Goal: Find specific page/section: Find specific page/section

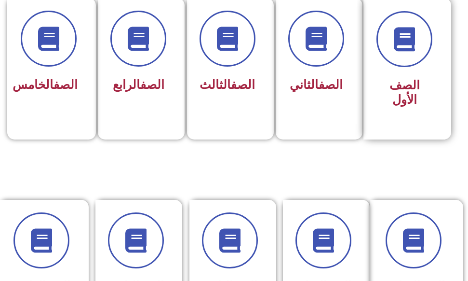
scroll to position [290, 0]
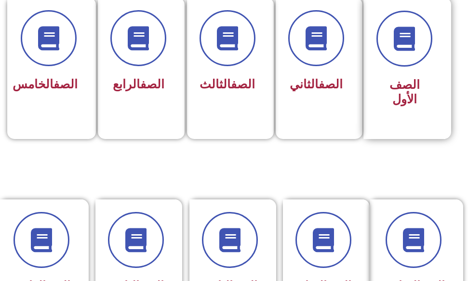
click at [395, 75] on div "الصف الأول" at bounding box center [405, 93] width 56 height 38
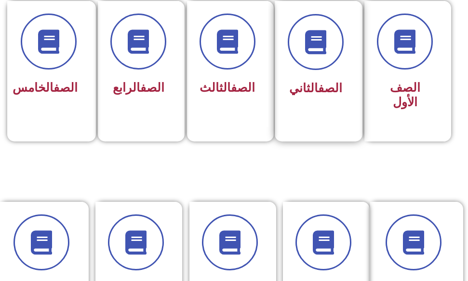
click at [294, 83] on span "الصف الثاني" at bounding box center [315, 88] width 53 height 14
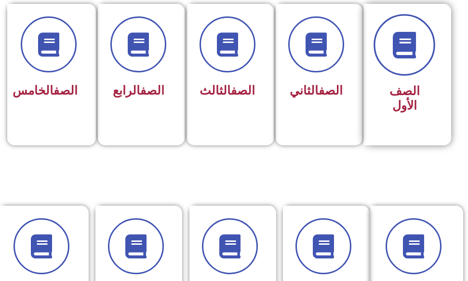
click at [432, 49] on span at bounding box center [405, 45] width 62 height 62
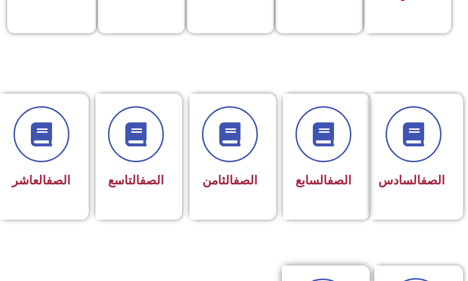
scroll to position [281, 0]
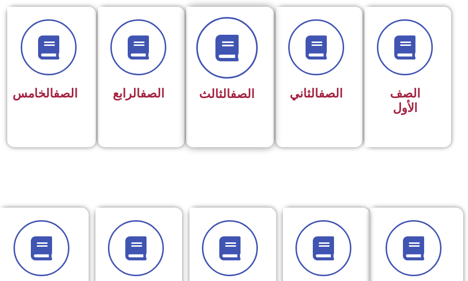
click at [232, 57] on icon at bounding box center [227, 47] width 27 height 27
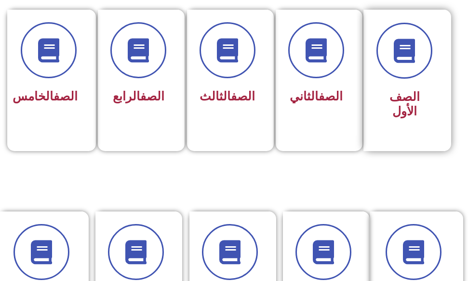
click at [425, 74] on div at bounding box center [405, 51] width 56 height 56
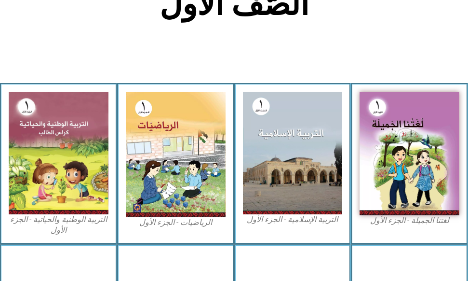
scroll to position [289, 0]
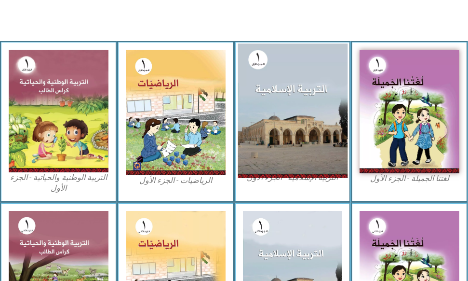
click at [323, 84] on img at bounding box center [293, 111] width 110 height 135
click at [298, 97] on img at bounding box center [293, 111] width 110 height 135
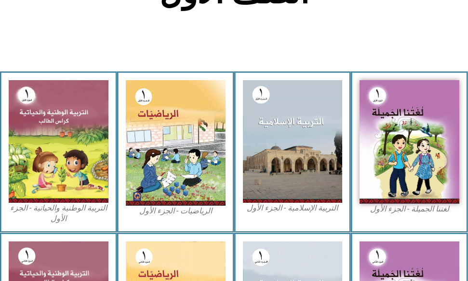
scroll to position [275, 0]
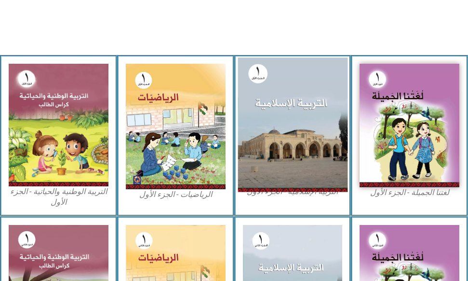
click at [302, 123] on img at bounding box center [293, 125] width 110 height 135
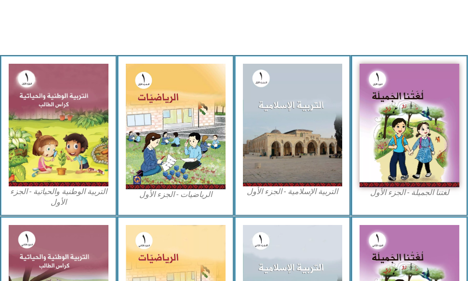
click at [302, 192] on figcaption "التربية الإسلامية - الجزء الأول" at bounding box center [293, 191] width 100 height 11
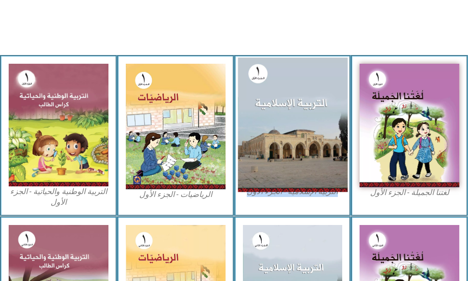
click at [313, 107] on img at bounding box center [293, 125] width 110 height 135
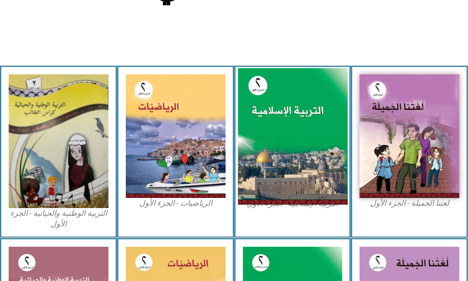
scroll to position [289, 0]
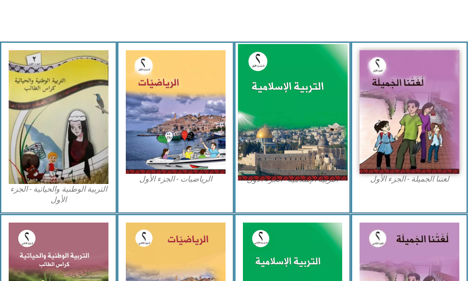
click at [274, 156] on img at bounding box center [293, 112] width 110 height 137
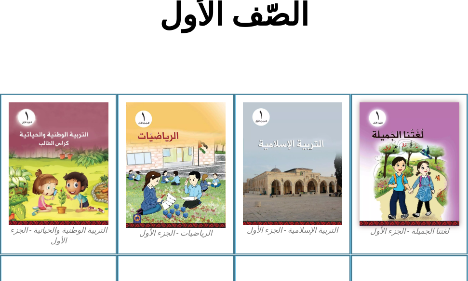
scroll to position [241, 0]
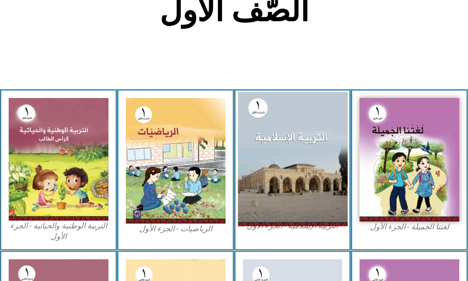
click at [280, 137] on img at bounding box center [293, 159] width 110 height 135
click at [298, 179] on img at bounding box center [293, 159] width 110 height 135
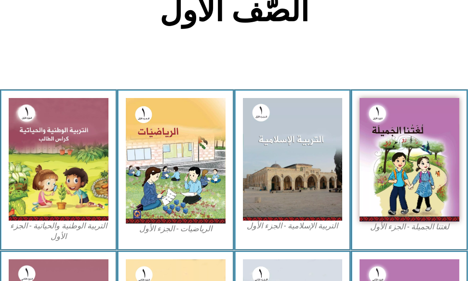
click at [291, 227] on figcaption "التربية الإسلامية - الجزء الأول" at bounding box center [293, 225] width 100 height 11
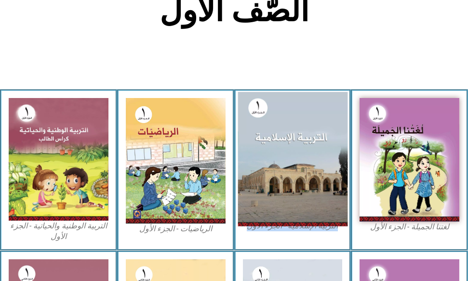
click at [282, 165] on img at bounding box center [293, 159] width 110 height 135
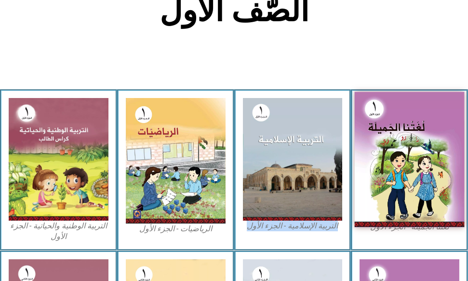
click at [398, 151] on img at bounding box center [410, 160] width 110 height 136
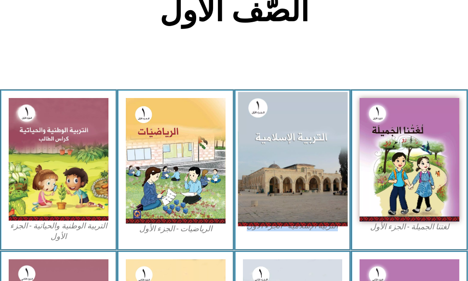
click at [302, 158] on img at bounding box center [293, 159] width 110 height 135
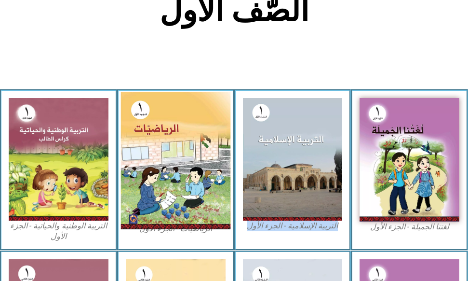
drag, startPoint x: 302, startPoint y: 158, endPoint x: 210, endPoint y: 169, distance: 92.8
click at [301, 159] on img at bounding box center [293, 159] width 100 height 122
click at [196, 169] on img at bounding box center [176, 160] width 110 height 137
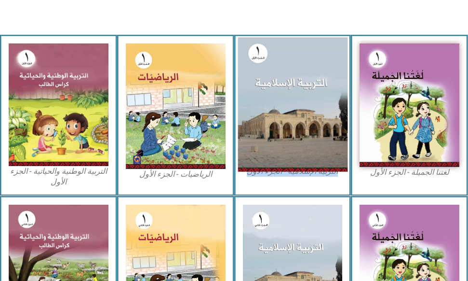
scroll to position [372, 0]
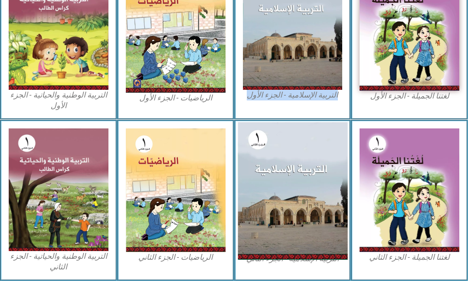
click at [299, 166] on img at bounding box center [293, 190] width 110 height 137
drag, startPoint x: 299, startPoint y: 166, endPoint x: 263, endPoint y: 175, distance: 36.3
click at [296, 168] on img at bounding box center [293, 190] width 110 height 137
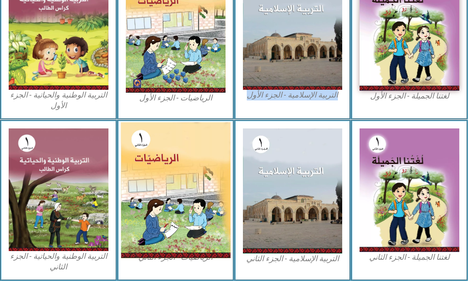
click at [164, 178] on img at bounding box center [176, 191] width 110 height 136
drag, startPoint x: 164, startPoint y: 178, endPoint x: 126, endPoint y: 186, distance: 38.3
click at [163, 178] on img at bounding box center [176, 191] width 110 height 136
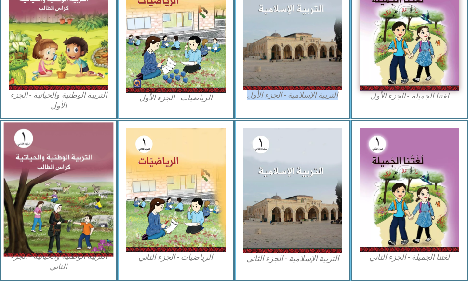
click at [39, 191] on img at bounding box center [59, 190] width 110 height 135
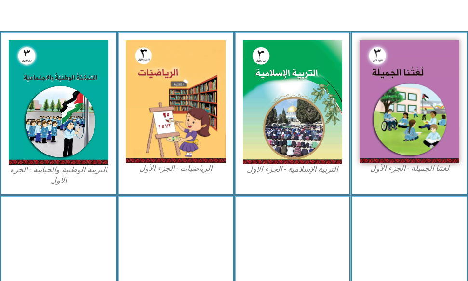
scroll to position [338, 0]
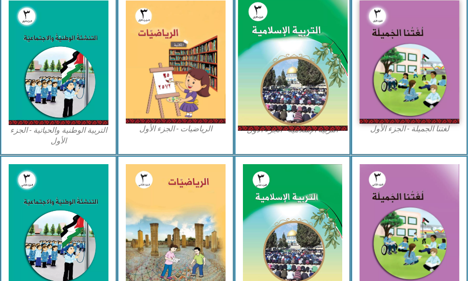
click at [285, 86] on img at bounding box center [293, 62] width 110 height 137
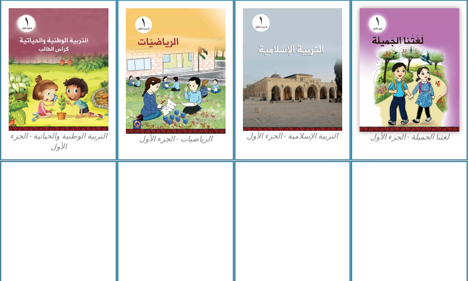
scroll to position [372, 0]
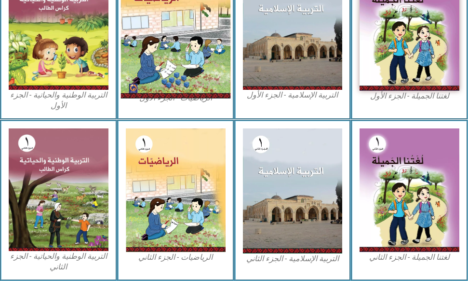
click at [205, 75] on img at bounding box center [176, 29] width 110 height 137
click at [204, 75] on img at bounding box center [176, 29] width 110 height 137
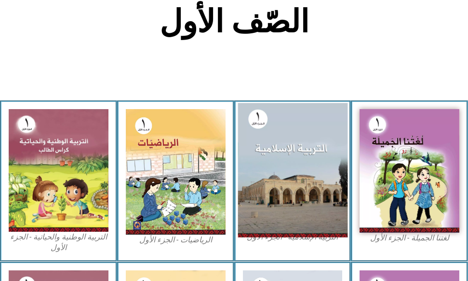
scroll to position [227, 0]
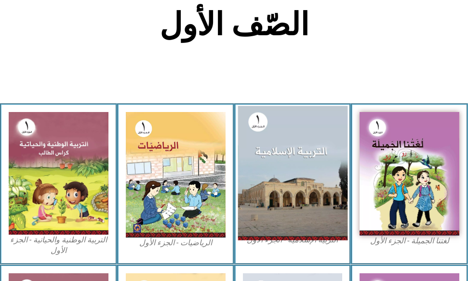
click at [298, 131] on img at bounding box center [293, 173] width 110 height 135
click at [293, 142] on img at bounding box center [293, 173] width 110 height 135
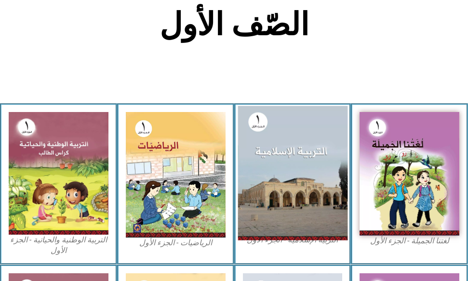
click at [293, 142] on img at bounding box center [293, 173] width 110 height 135
